Goal: Task Accomplishment & Management: Use online tool/utility

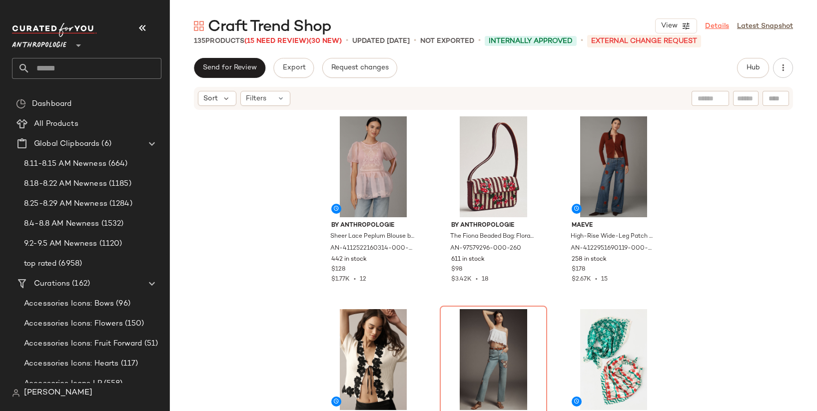
click at [715, 27] on link "Details" at bounding box center [717, 26] width 24 height 10
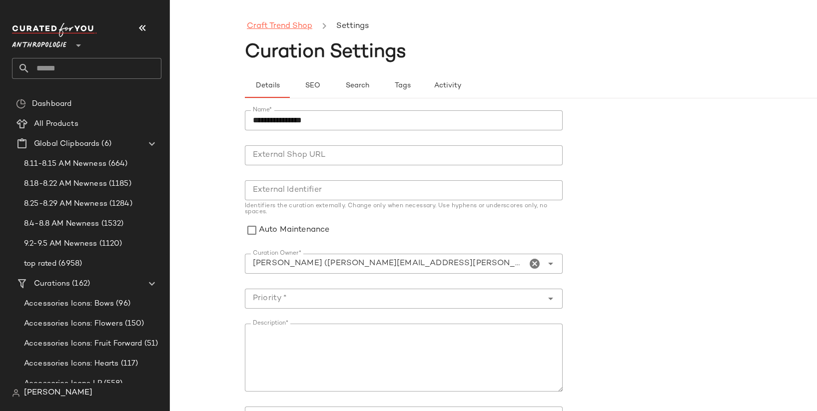
click at [294, 24] on link "Craft Trend Shop" at bounding box center [279, 26] width 65 height 13
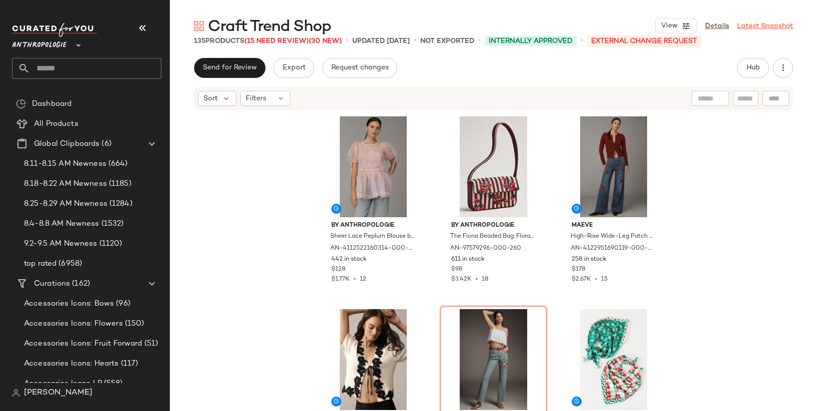
click at [767, 25] on link "Latest Snapshot" at bounding box center [765, 26] width 56 height 10
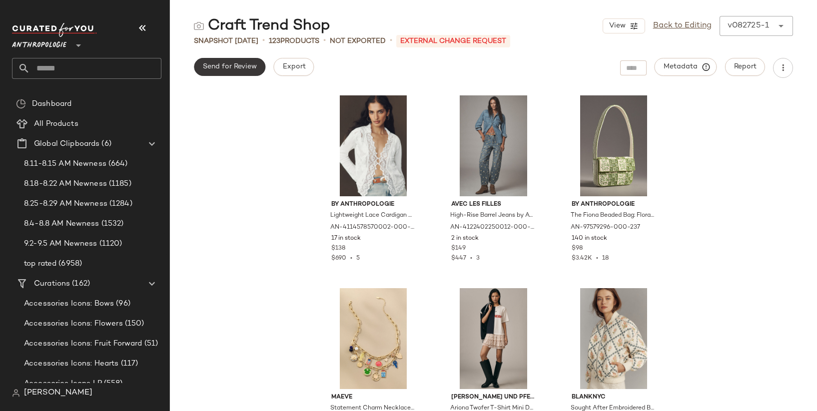
click at [239, 66] on span "Send for Review" at bounding box center [229, 67] width 54 height 8
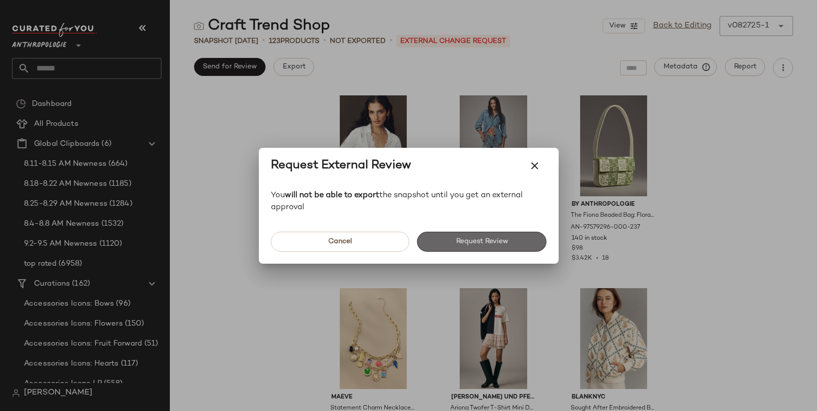
click at [474, 240] on span "Request Review" at bounding box center [481, 242] width 52 height 8
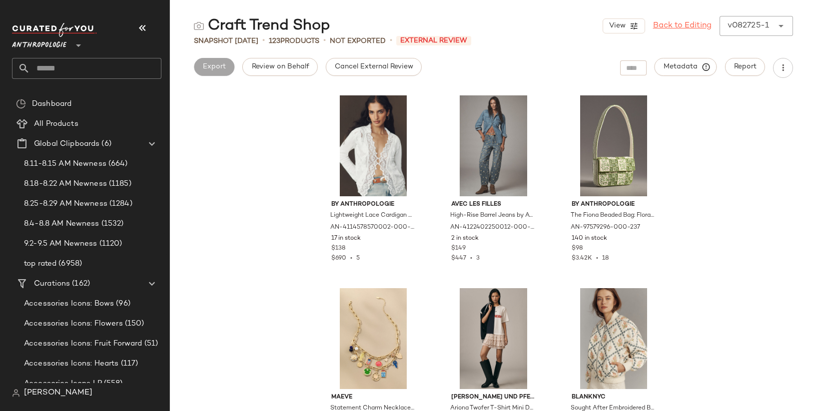
click at [688, 26] on link "Back to Editing" at bounding box center [682, 26] width 58 height 12
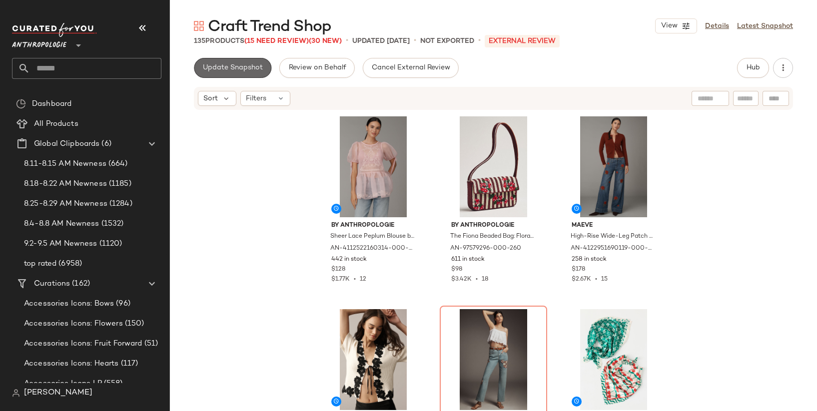
click at [221, 64] on span "Update Snapshot" at bounding box center [232, 68] width 60 height 8
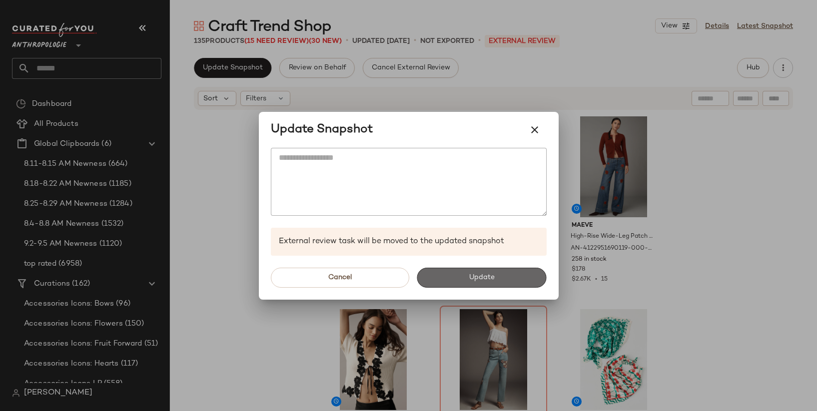
click at [465, 272] on button "Update" at bounding box center [481, 278] width 129 height 20
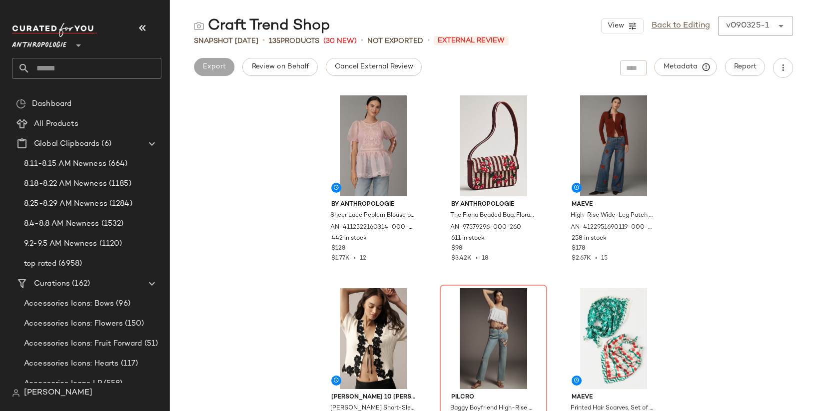
click at [77, 63] on input "text" at bounding box center [95, 68] width 131 height 21
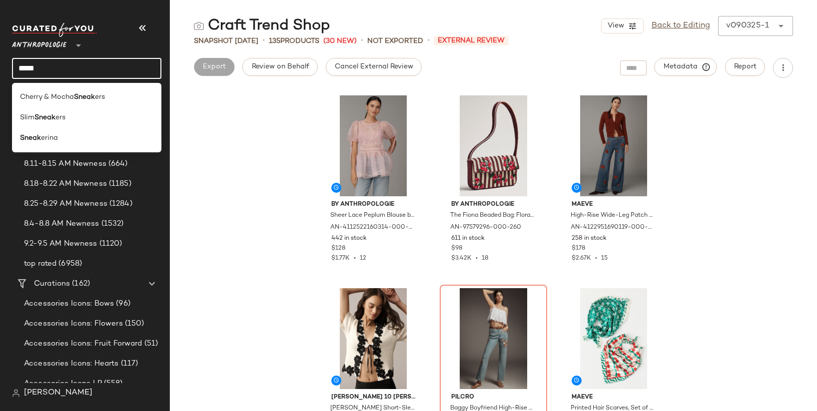
type input "*****"
click at [74, 143] on div "Sneak erina" at bounding box center [86, 138] width 133 height 10
